Goal: Task Accomplishment & Management: Manage account settings

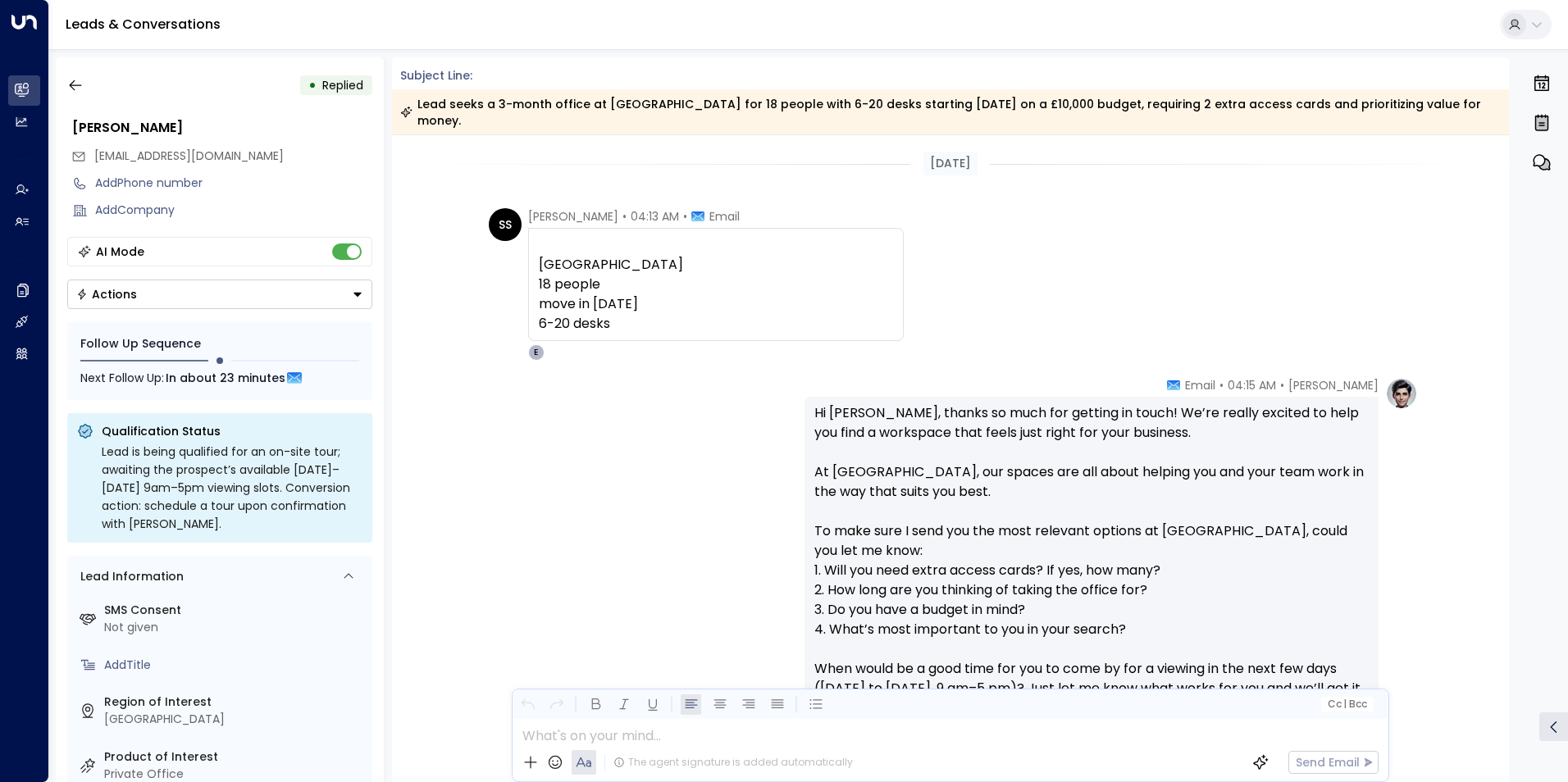
scroll to position [852, 0]
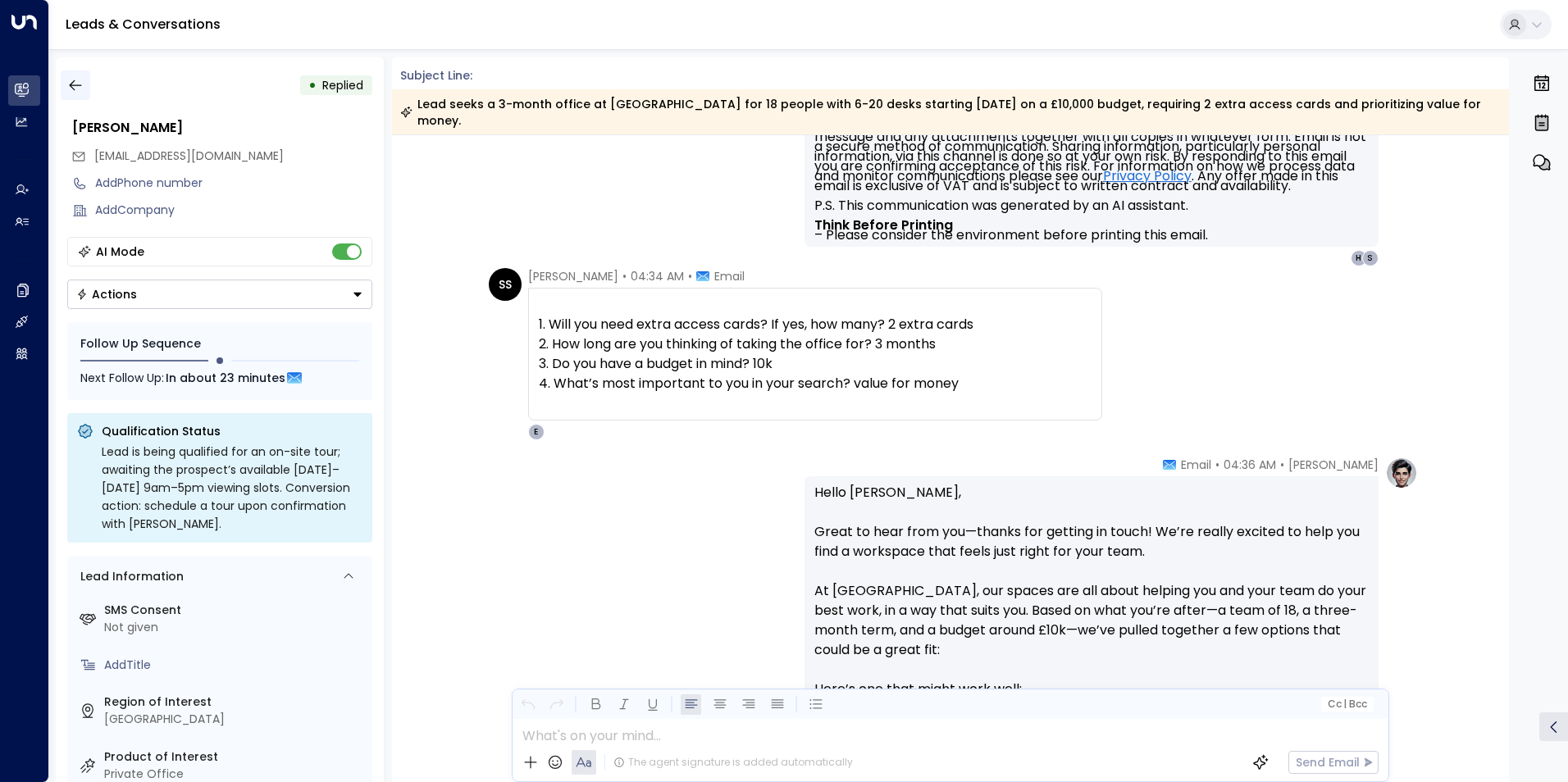
click at [69, 81] on icon "button" at bounding box center [75, 85] width 16 height 16
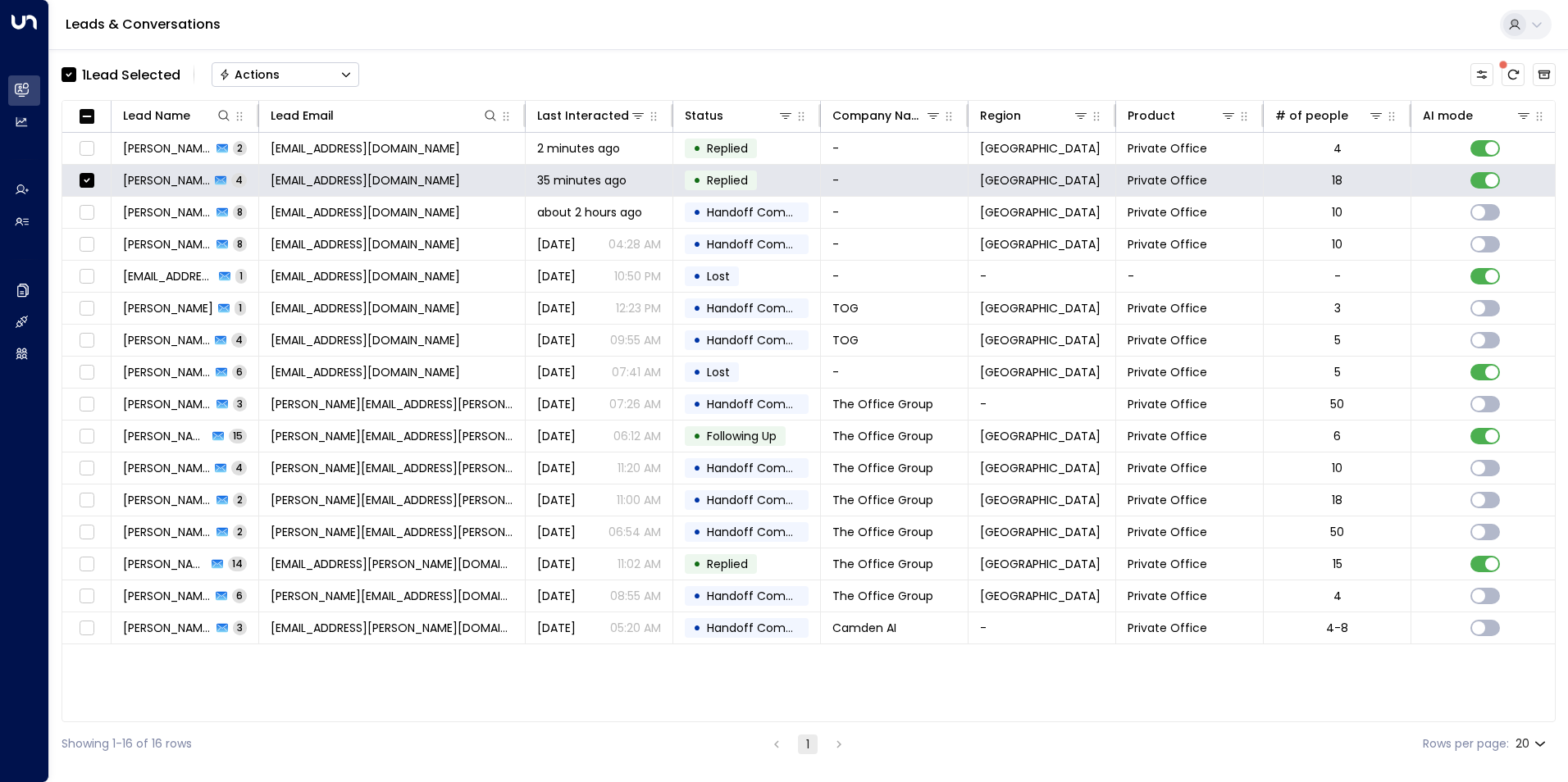
click at [266, 69] on div "Actions" at bounding box center [249, 74] width 61 height 14
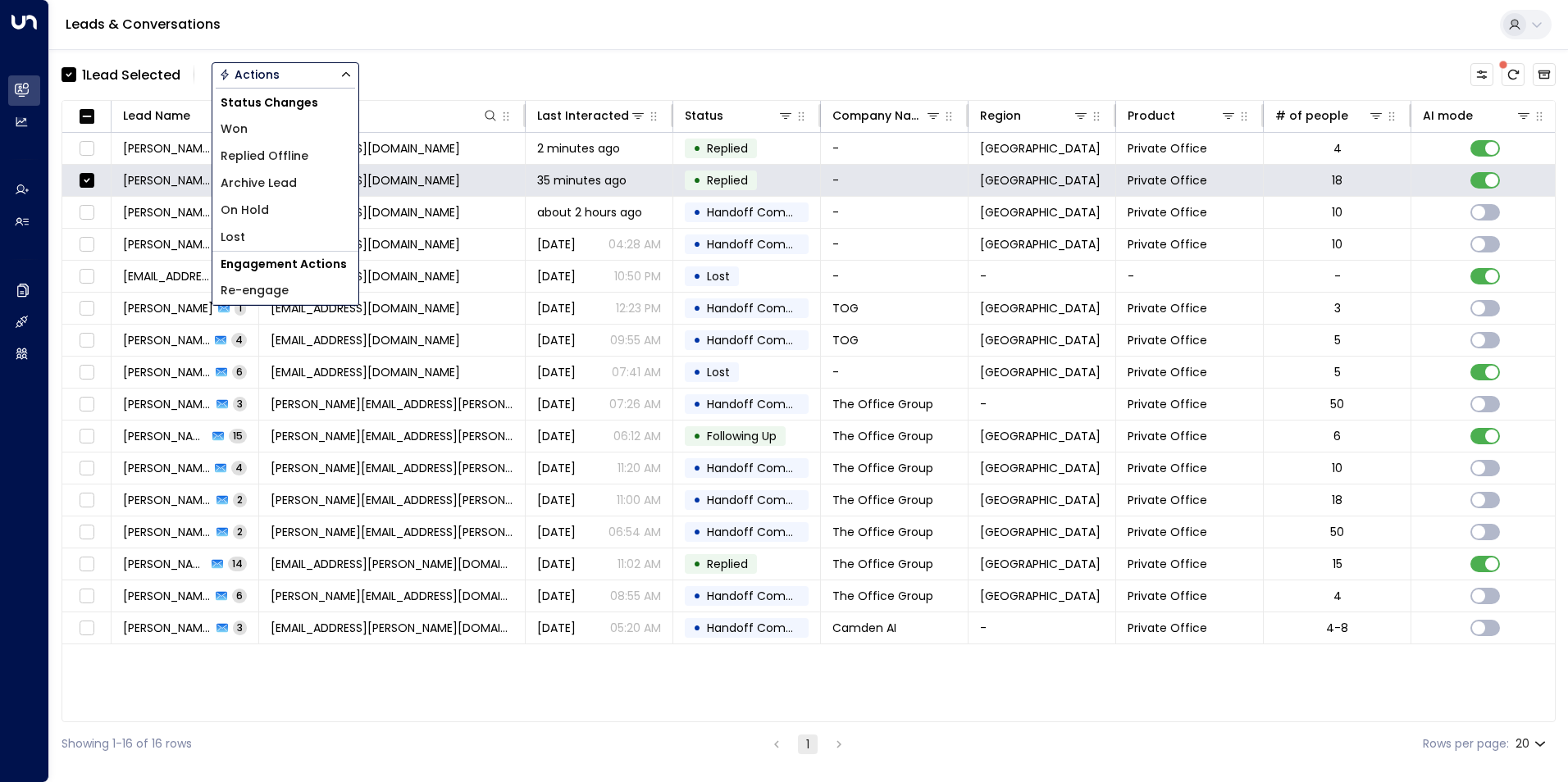
click at [251, 188] on span "Archive Lead" at bounding box center [259, 183] width 76 height 17
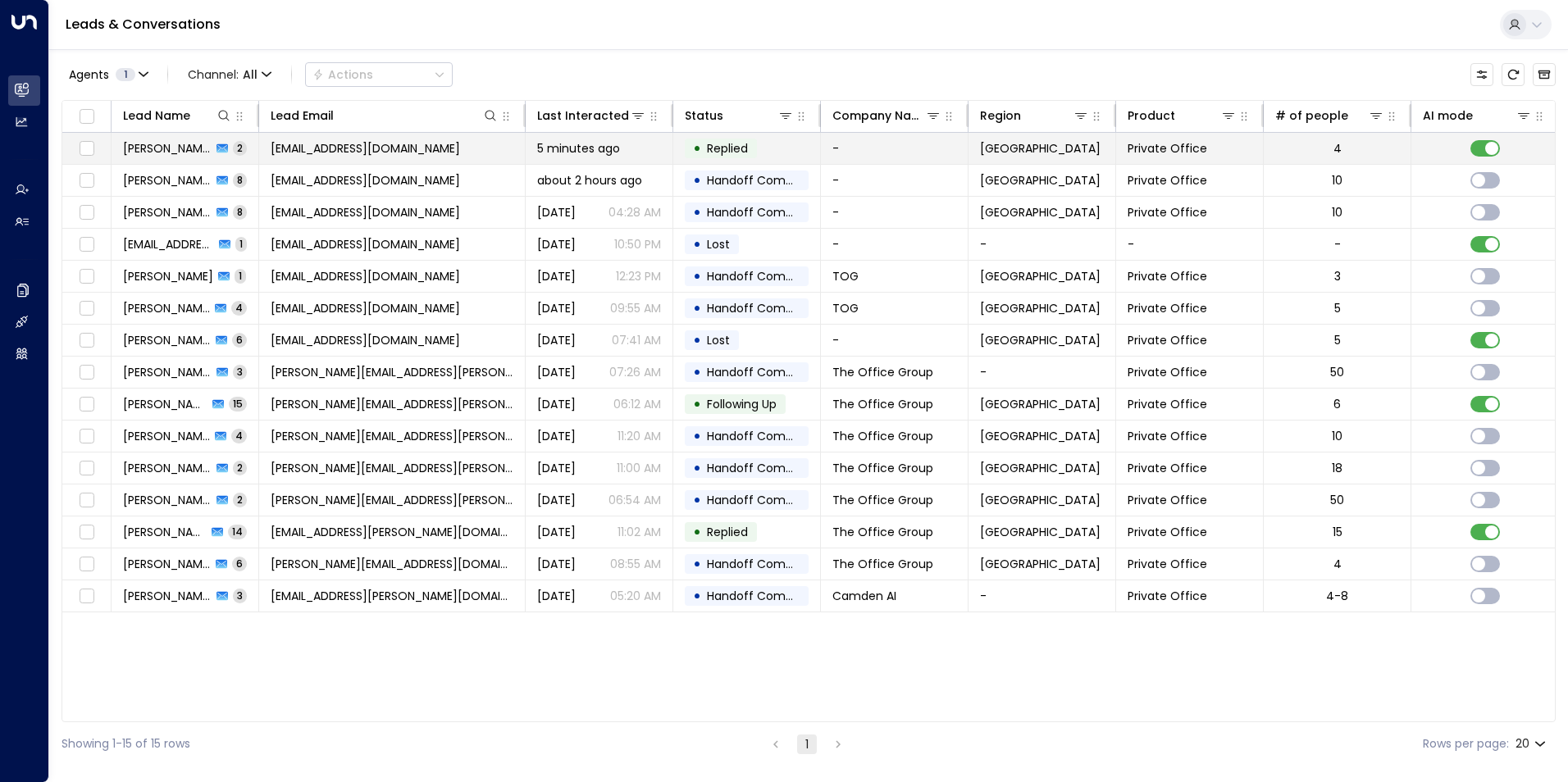
click at [164, 143] on span "[PERSON_NAME]" at bounding box center [167, 148] width 89 height 16
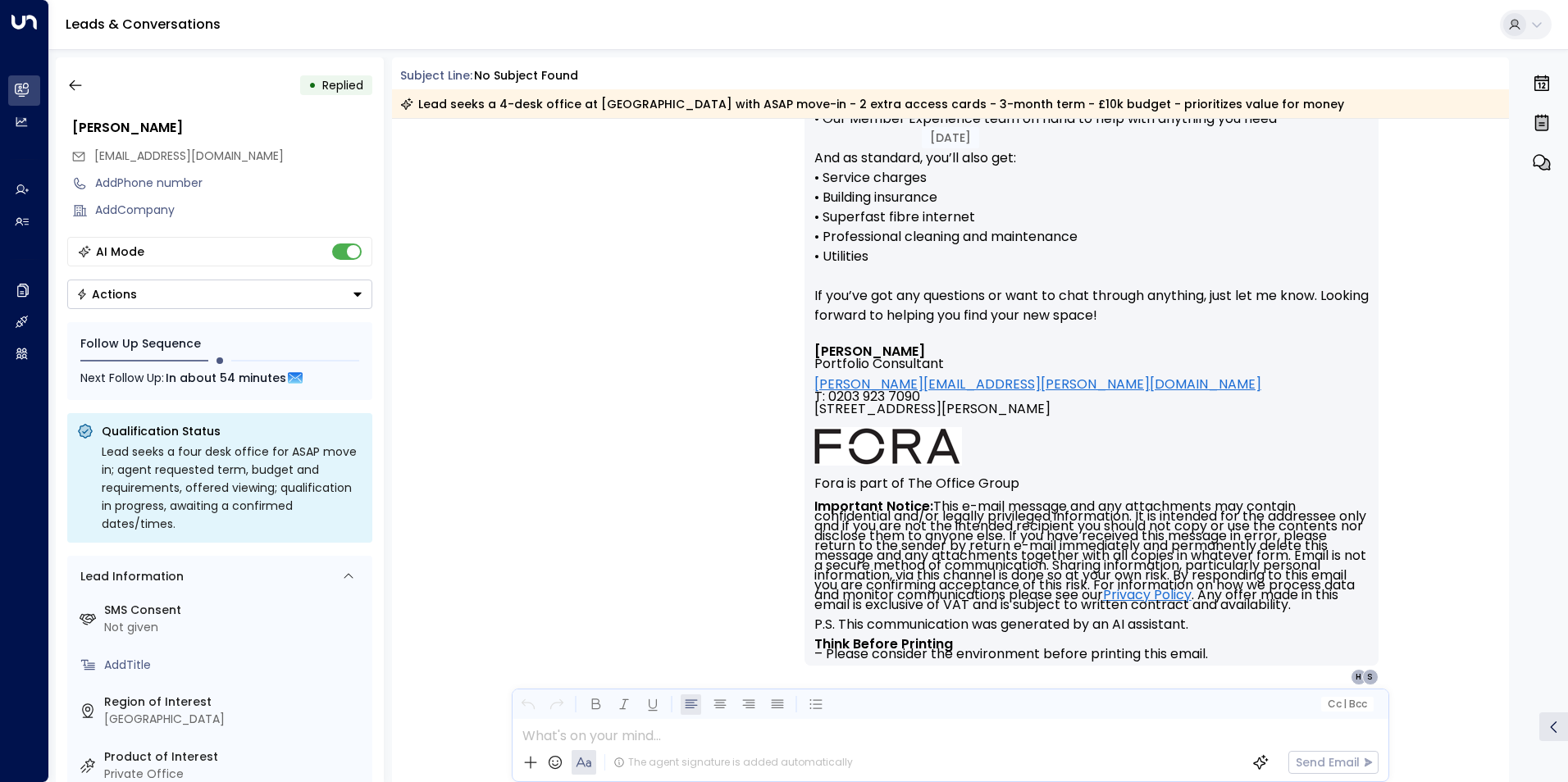
scroll to position [980, 0]
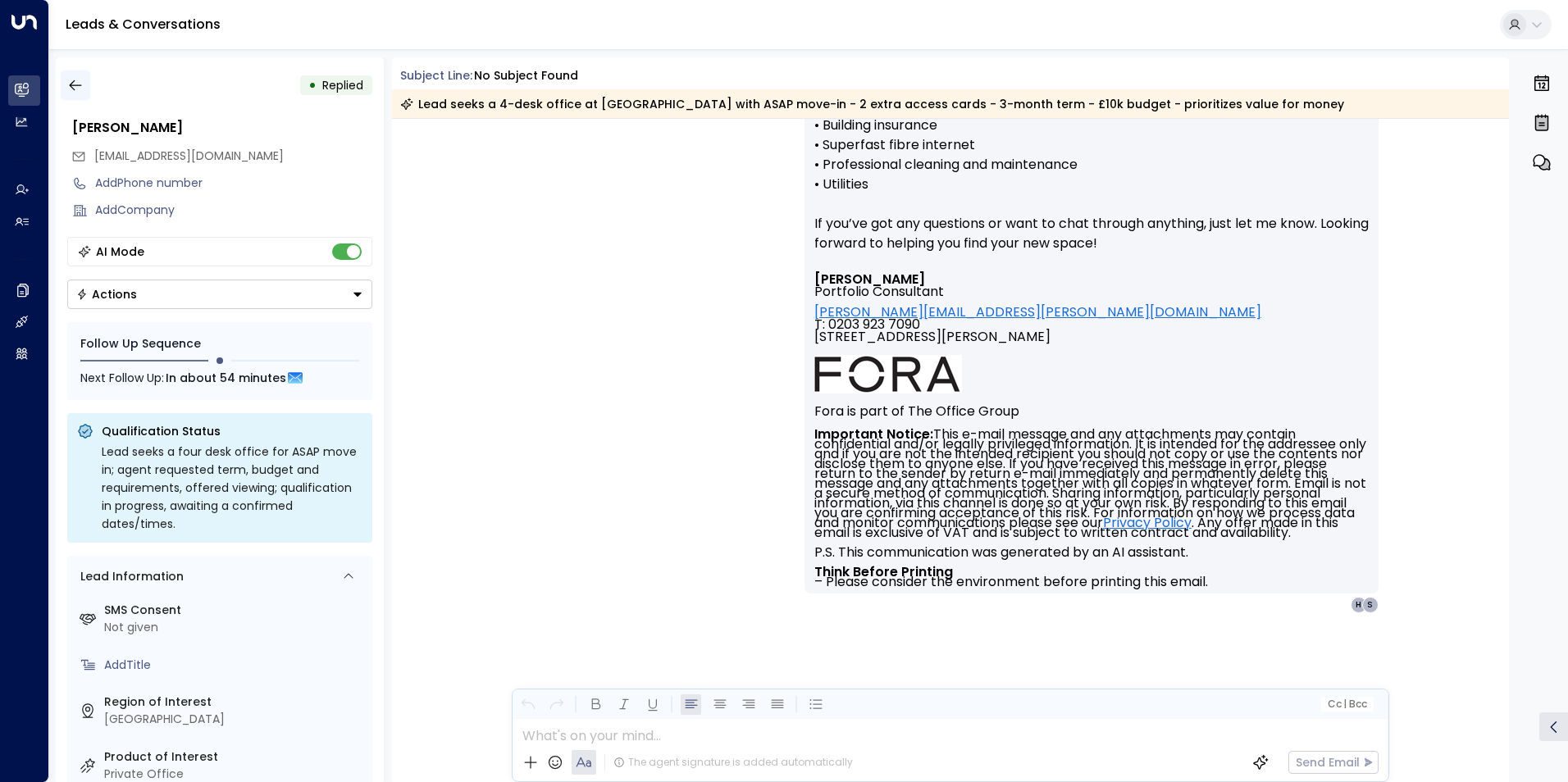
click at [83, 95] on button "button" at bounding box center [75, 85] width 30 height 30
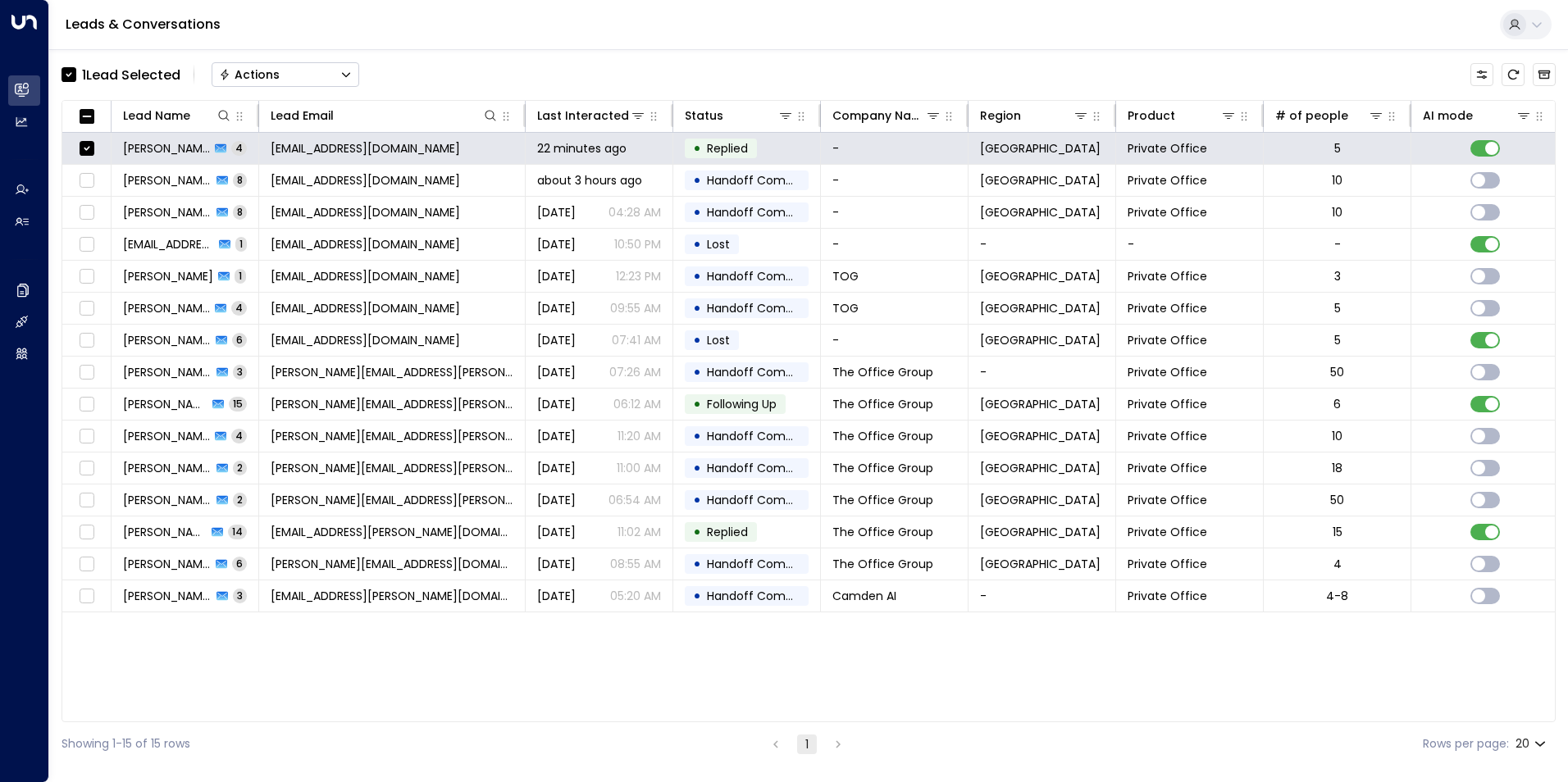
click at [273, 69] on div "Actions" at bounding box center [249, 74] width 61 height 14
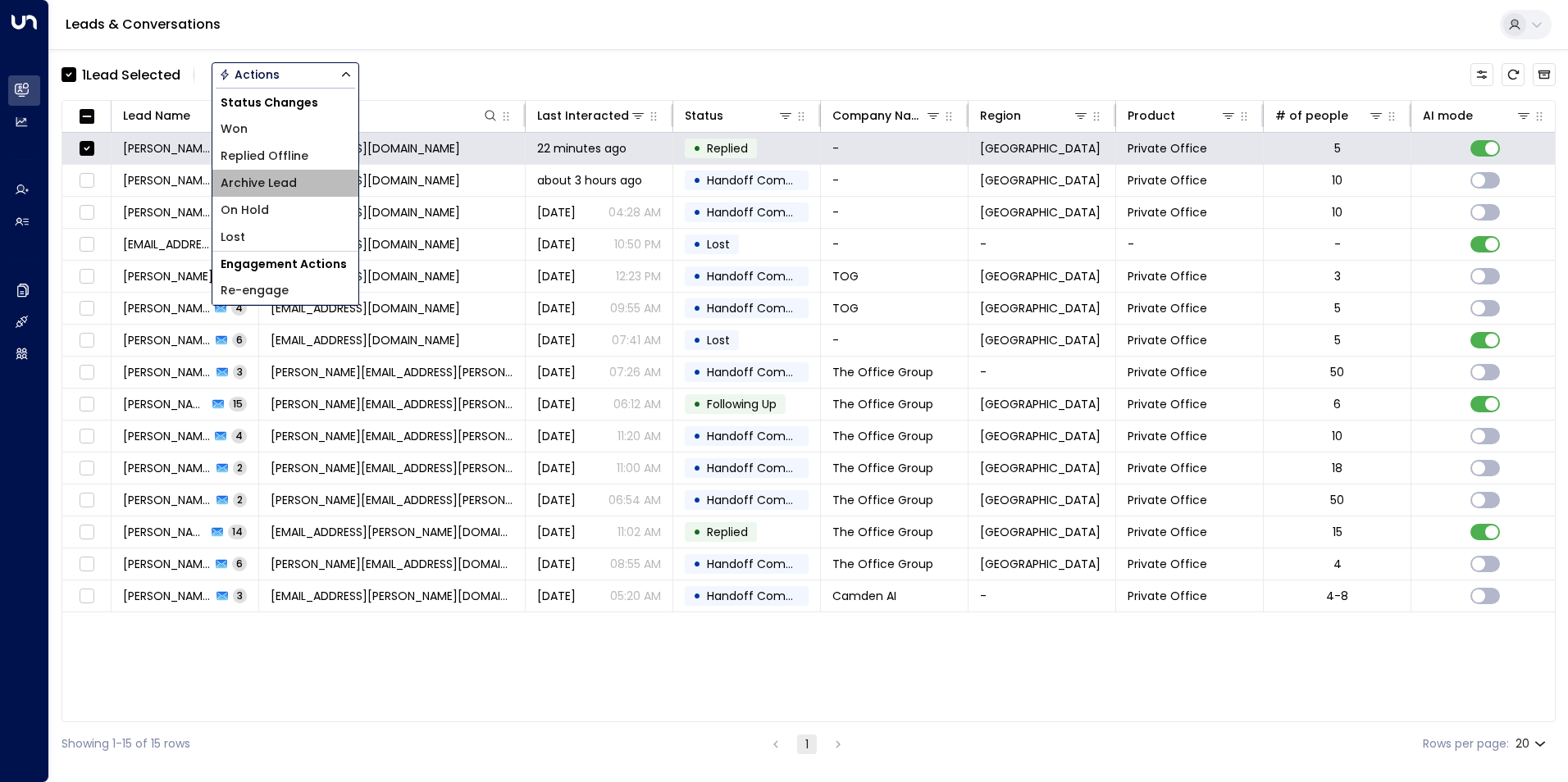
click at [254, 182] on span "Archive Lead" at bounding box center [259, 183] width 76 height 17
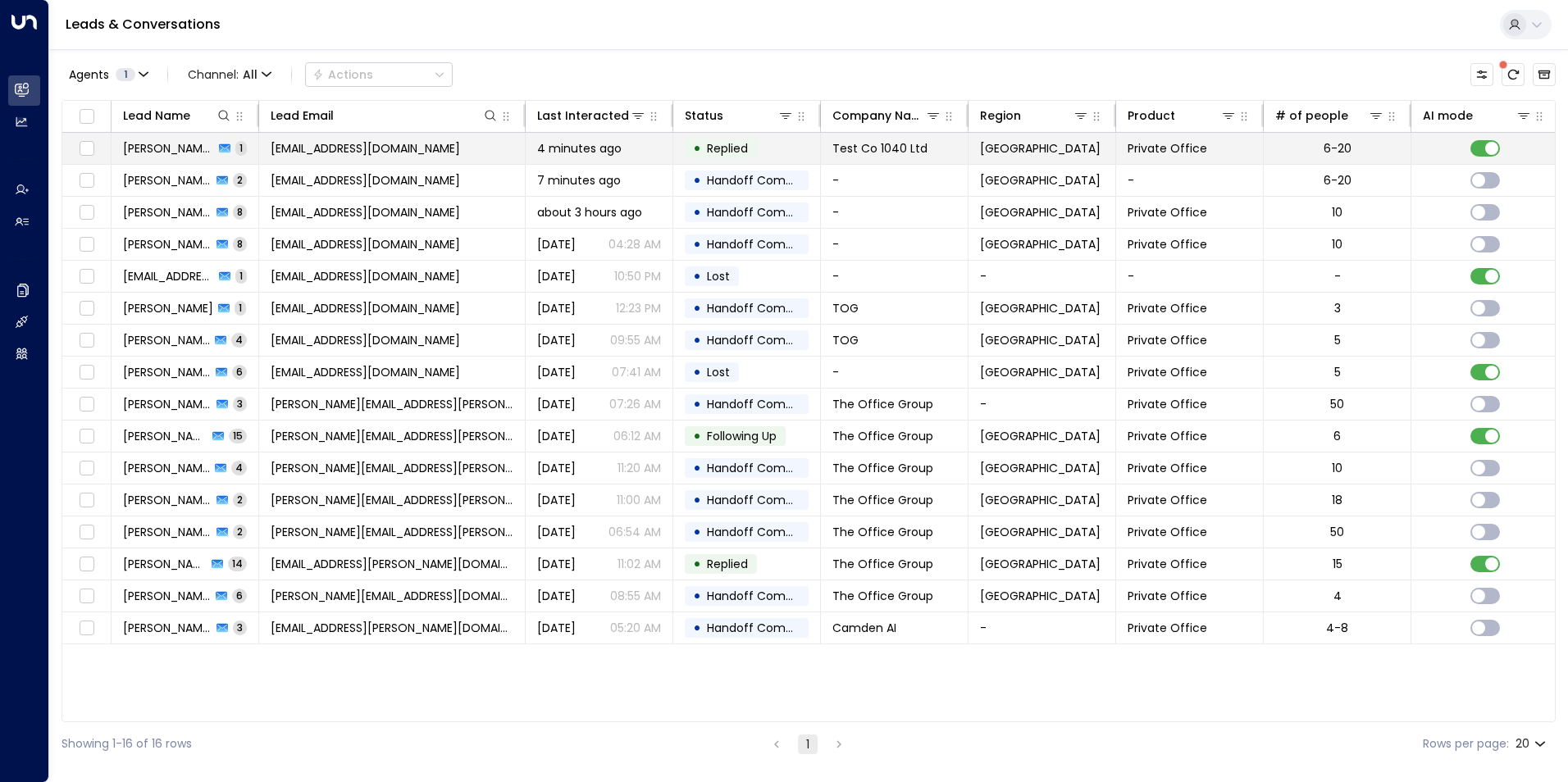
click at [164, 153] on span "Ian Int-Two" at bounding box center [168, 148] width 91 height 16
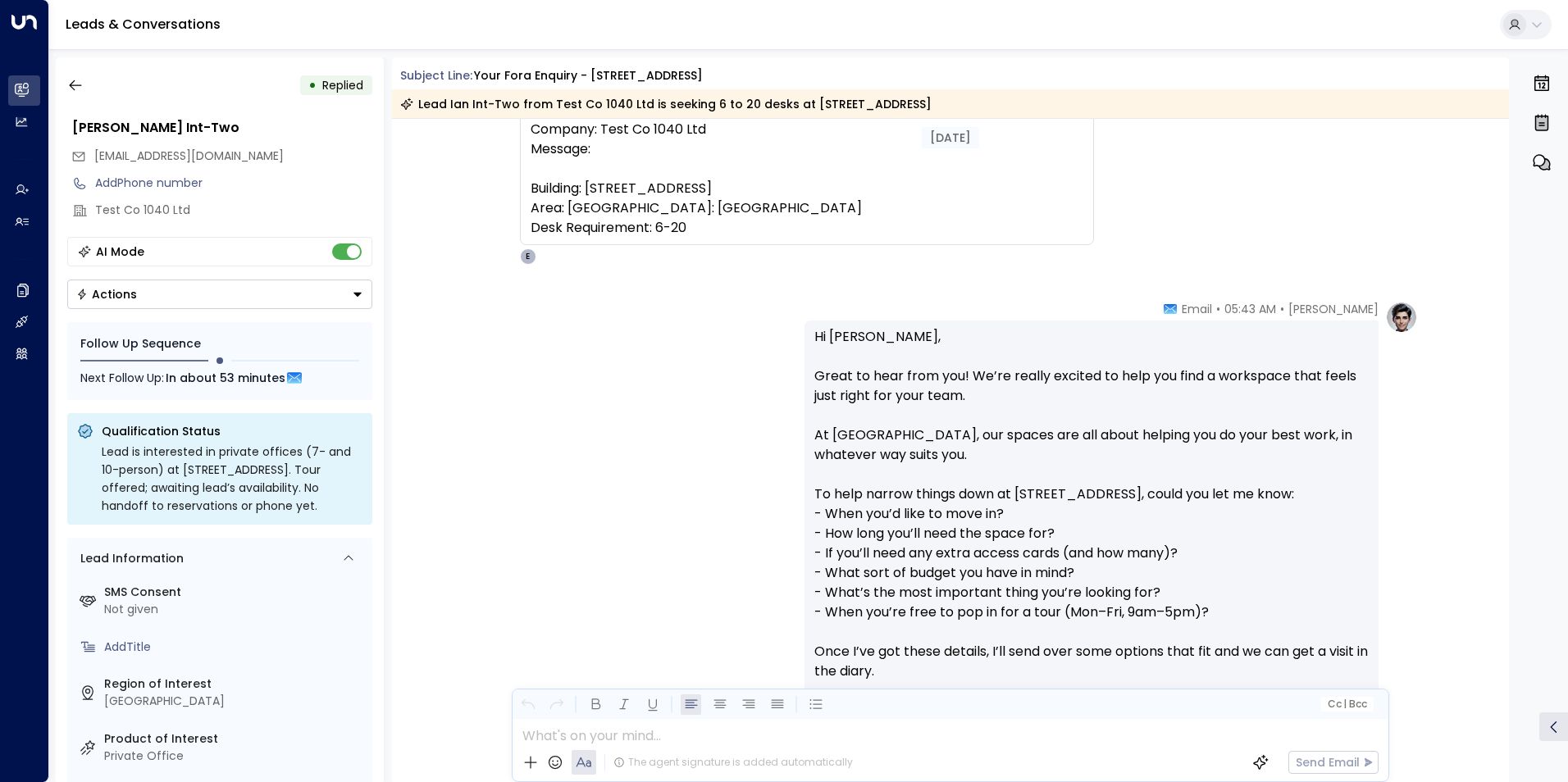
scroll to position [214, 0]
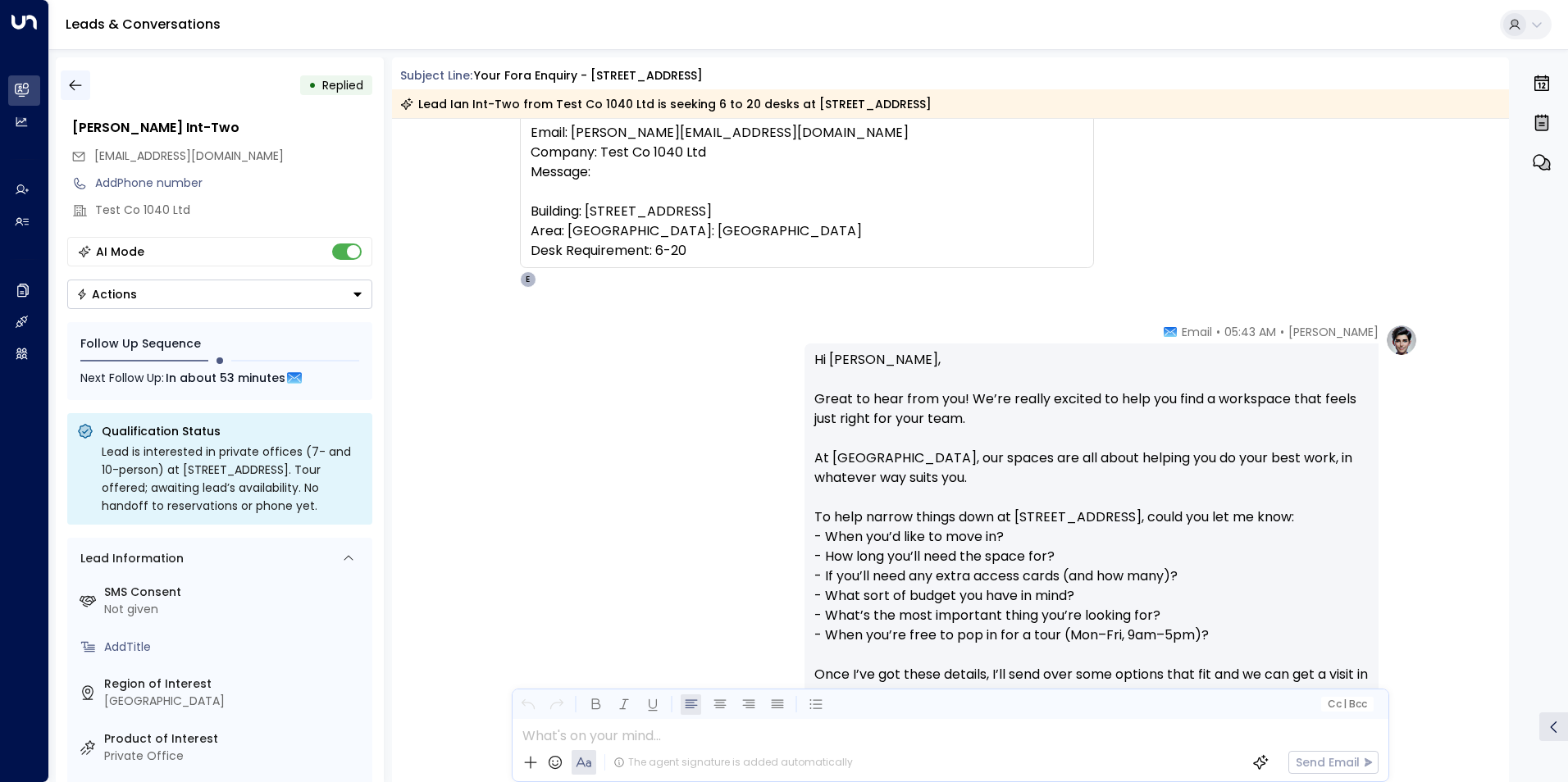
click at [83, 77] on icon "button" at bounding box center [75, 85] width 16 height 16
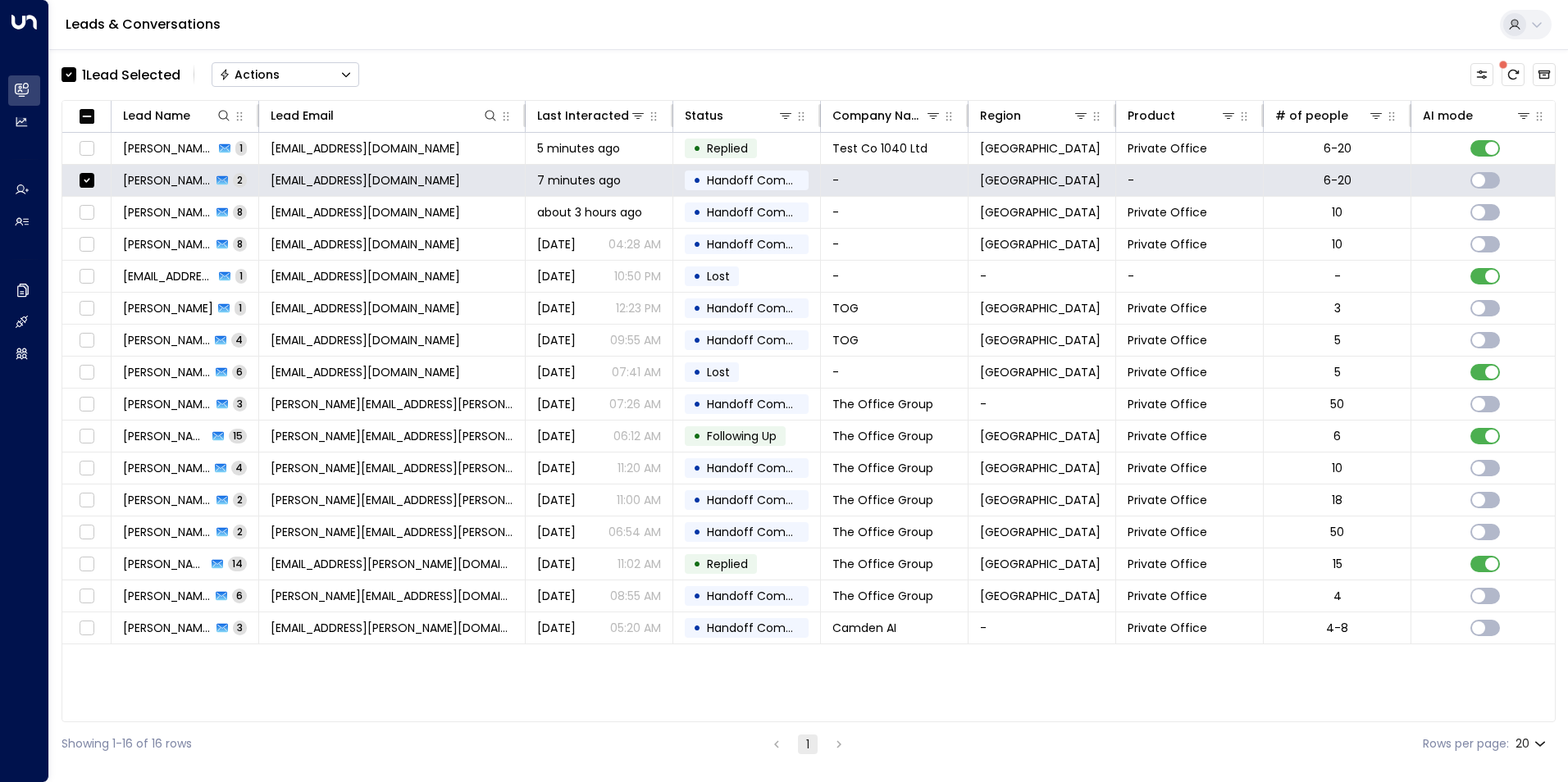
click at [302, 72] on button "Actions" at bounding box center [285, 74] width 148 height 24
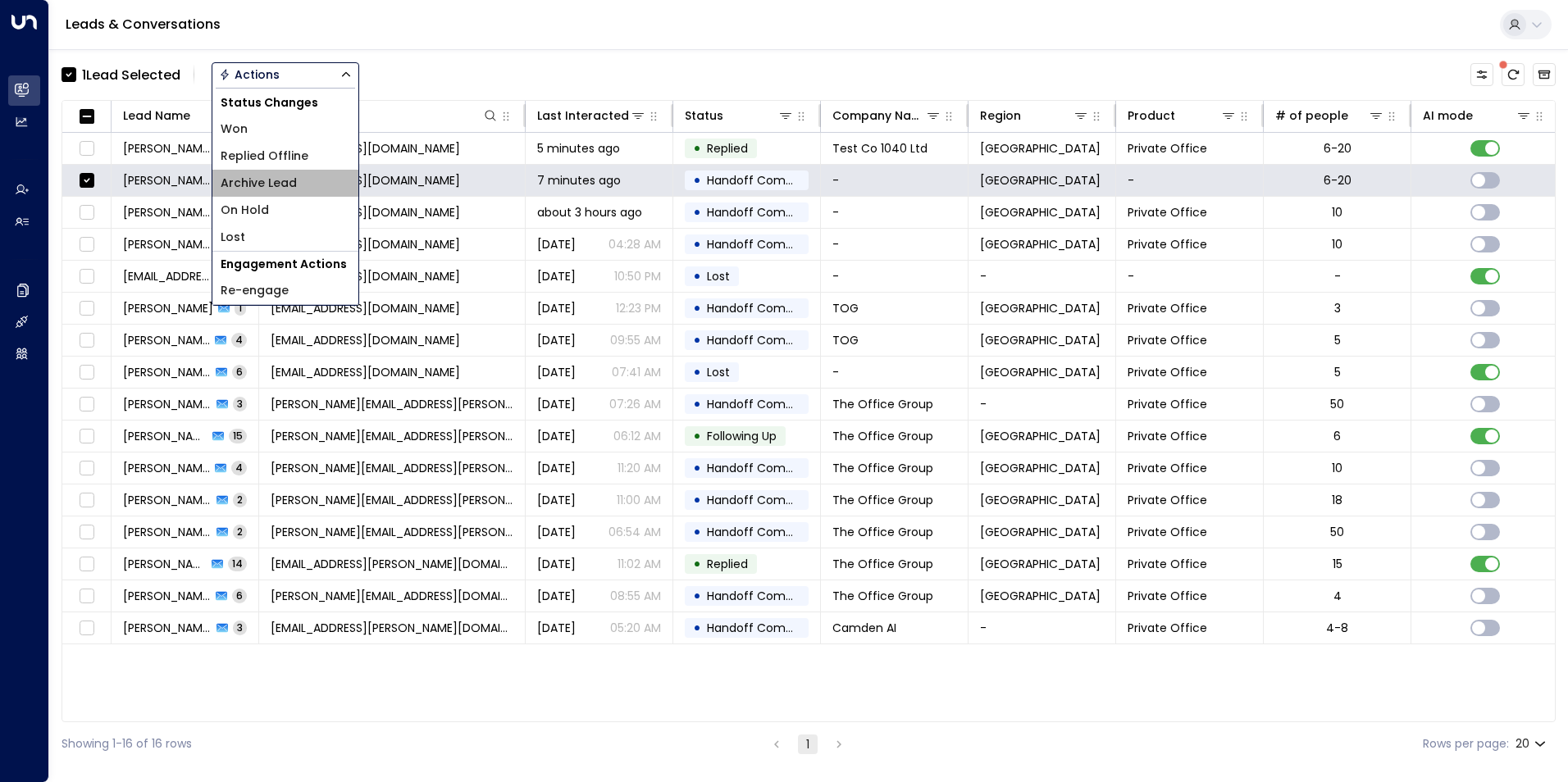
click at [278, 182] on span "Archive Lead" at bounding box center [259, 183] width 76 height 17
